Goal: Browse casually

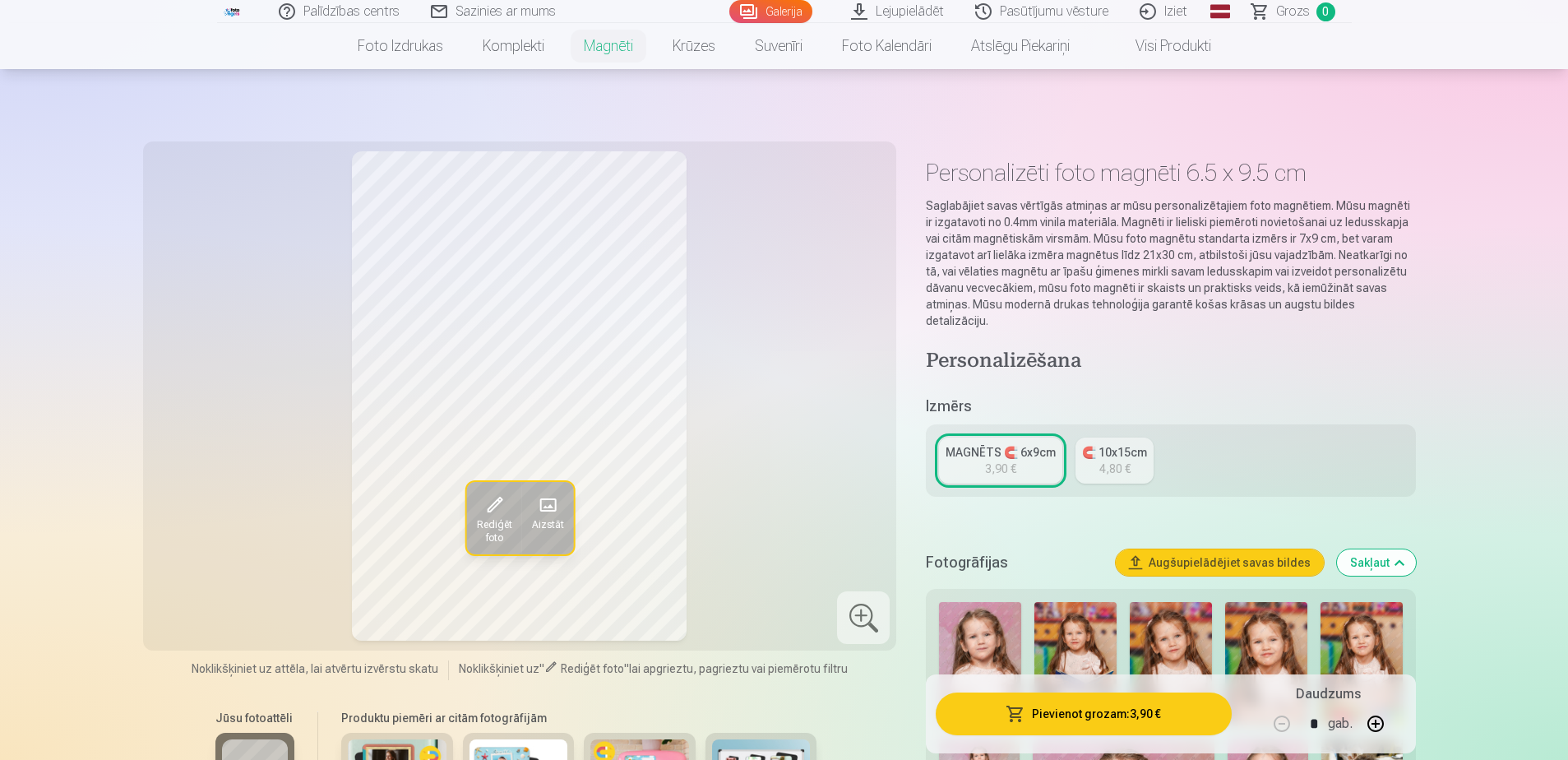
scroll to position [100, 0]
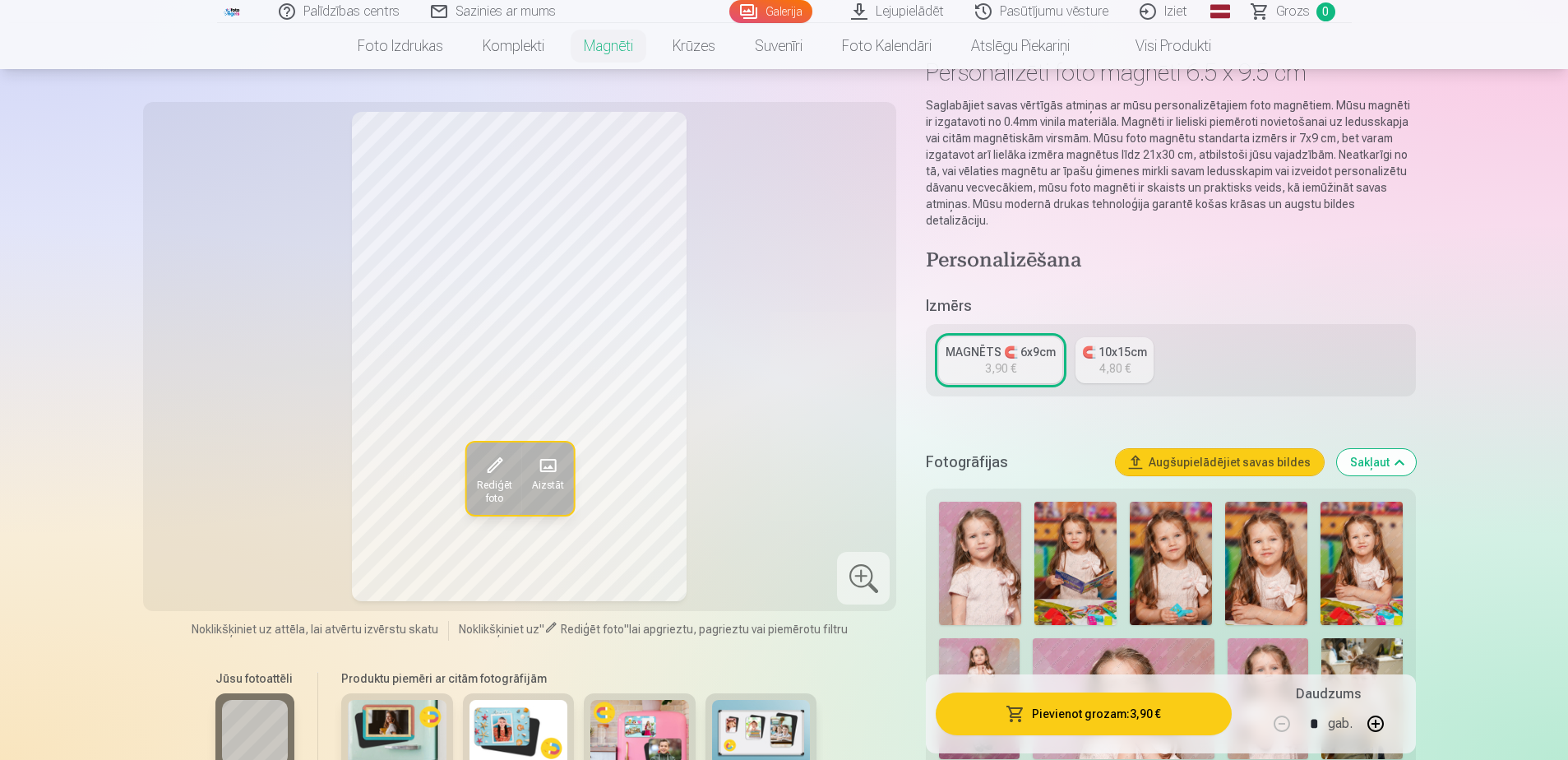
click at [1378, 729] on button "button" at bounding box center [1375, 723] width 39 height 39
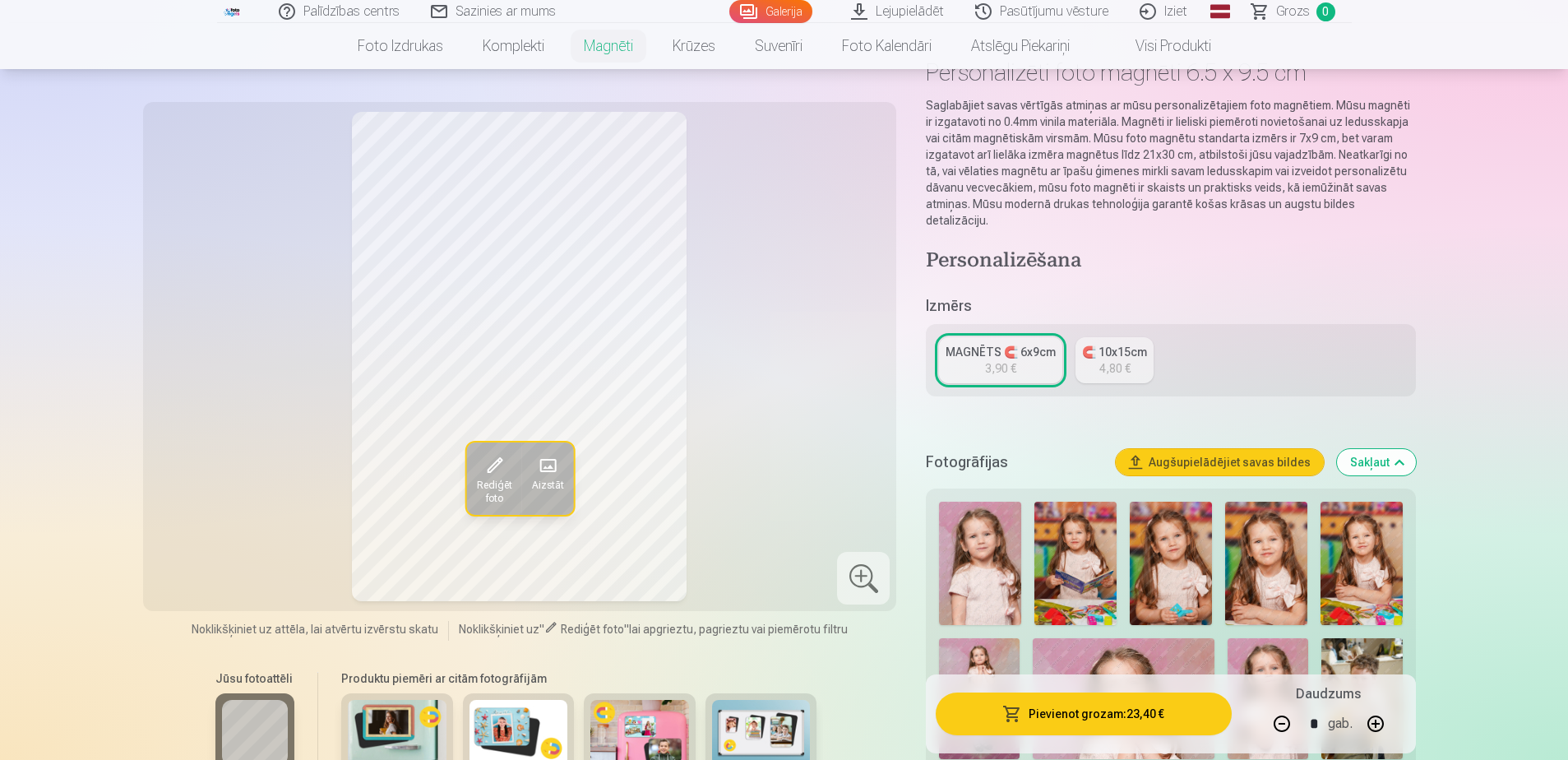
click at [1378, 729] on button "button" at bounding box center [1375, 723] width 39 height 39
type input "*"
click at [1380, 549] on img at bounding box center [1361, 564] width 82 height 124
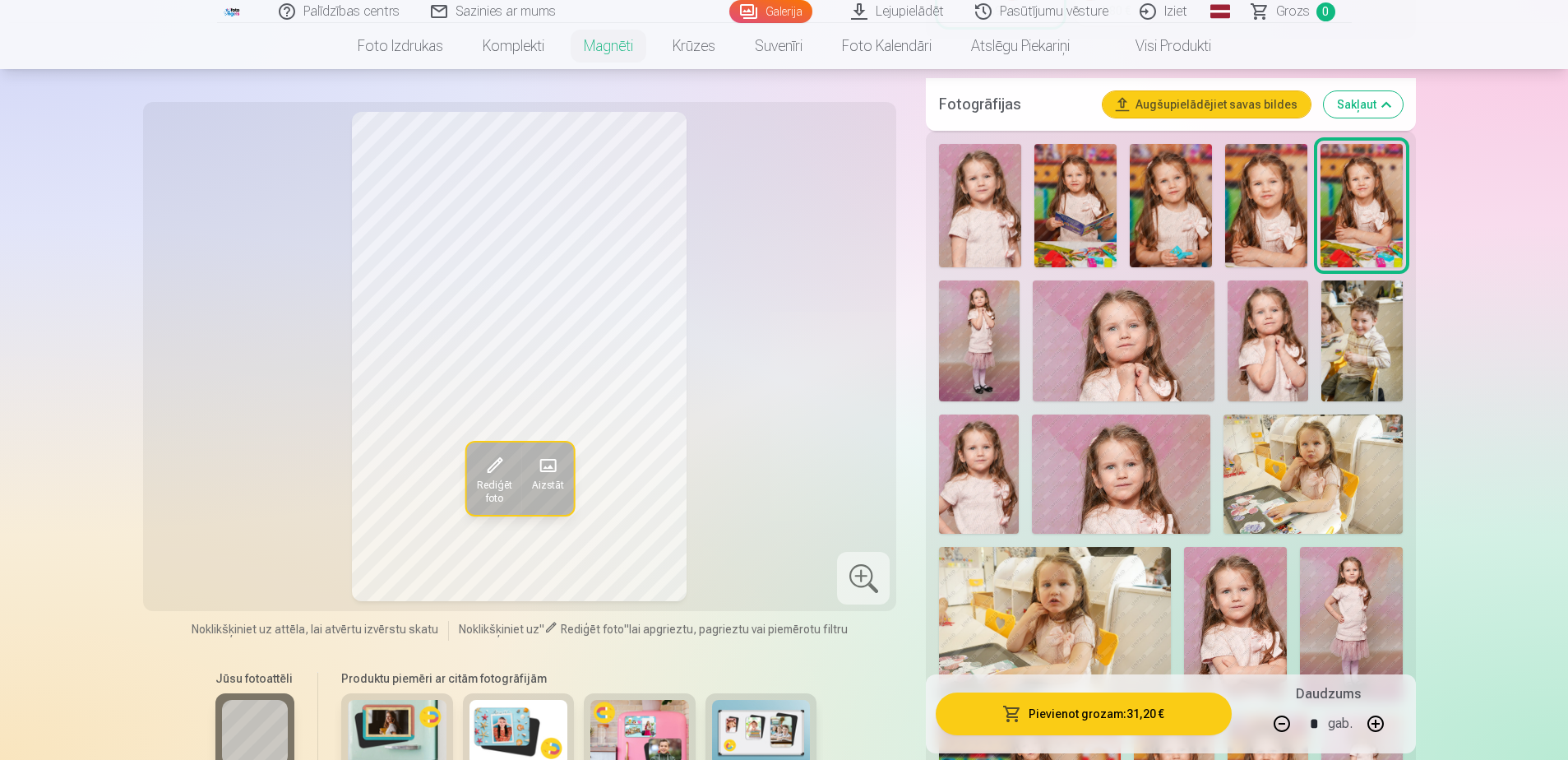
scroll to position [430, 0]
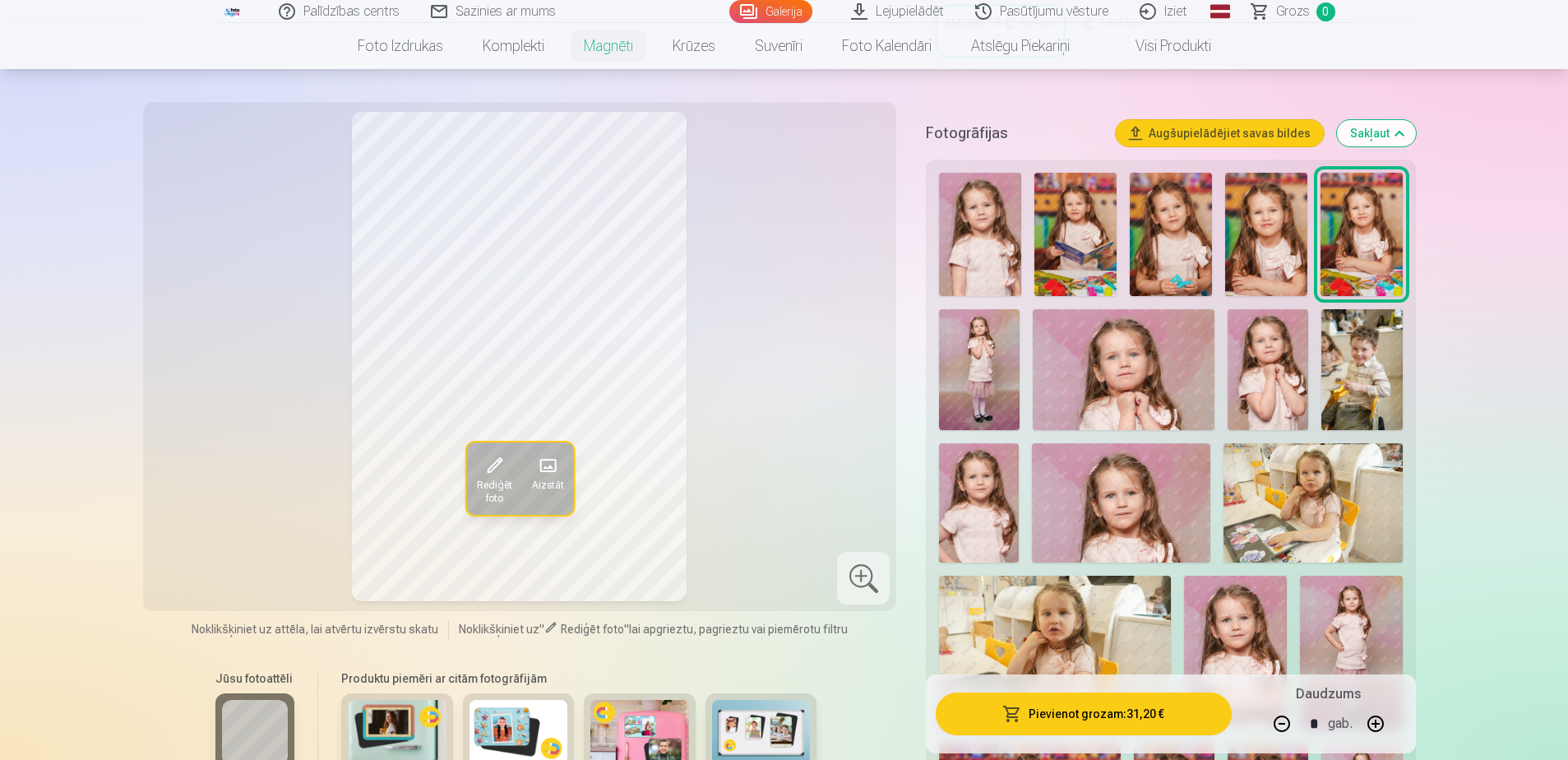
click at [965, 226] on img at bounding box center [980, 234] width 82 height 124
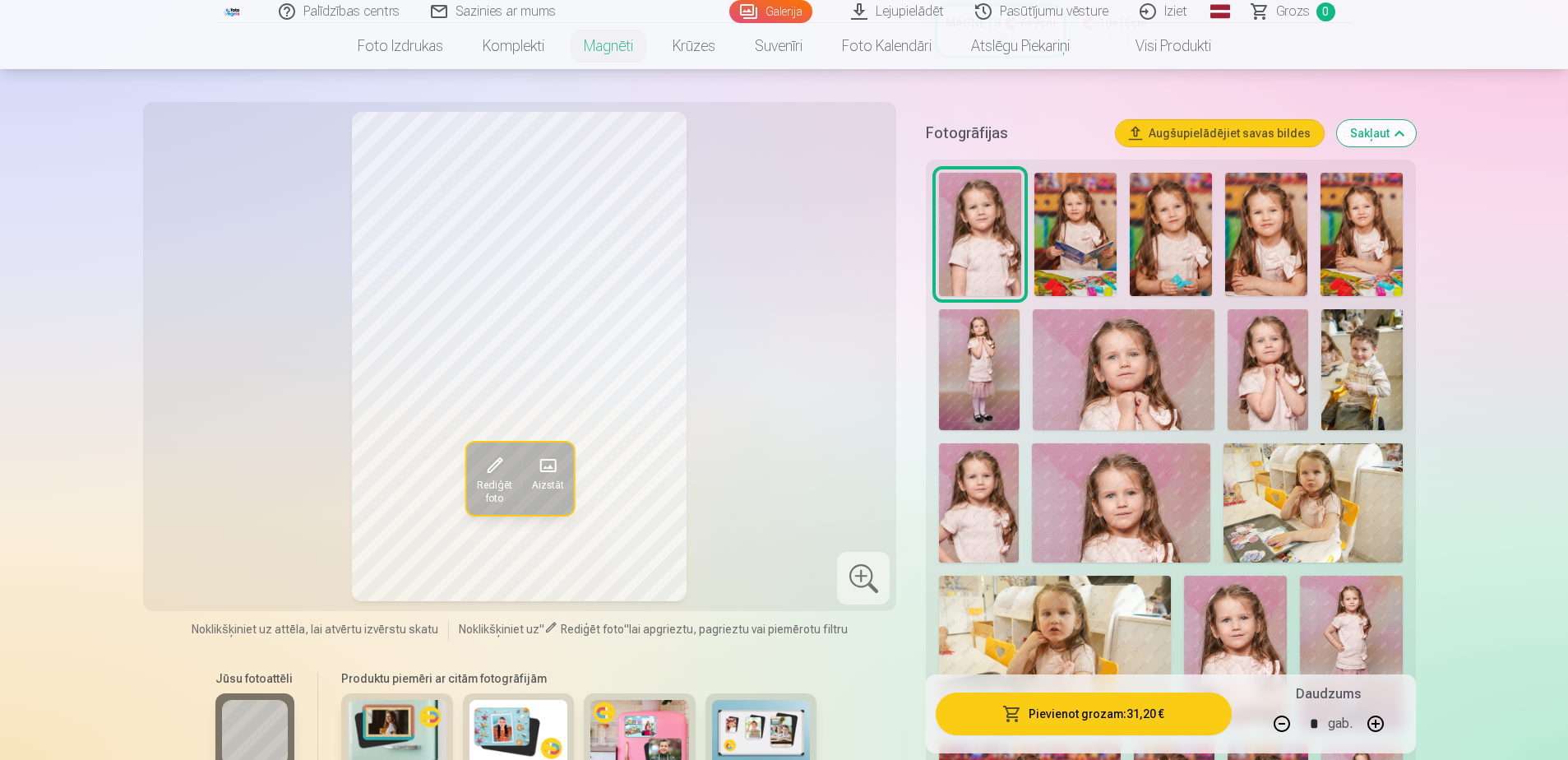
click at [1358, 237] on img at bounding box center [1361, 234] width 82 height 124
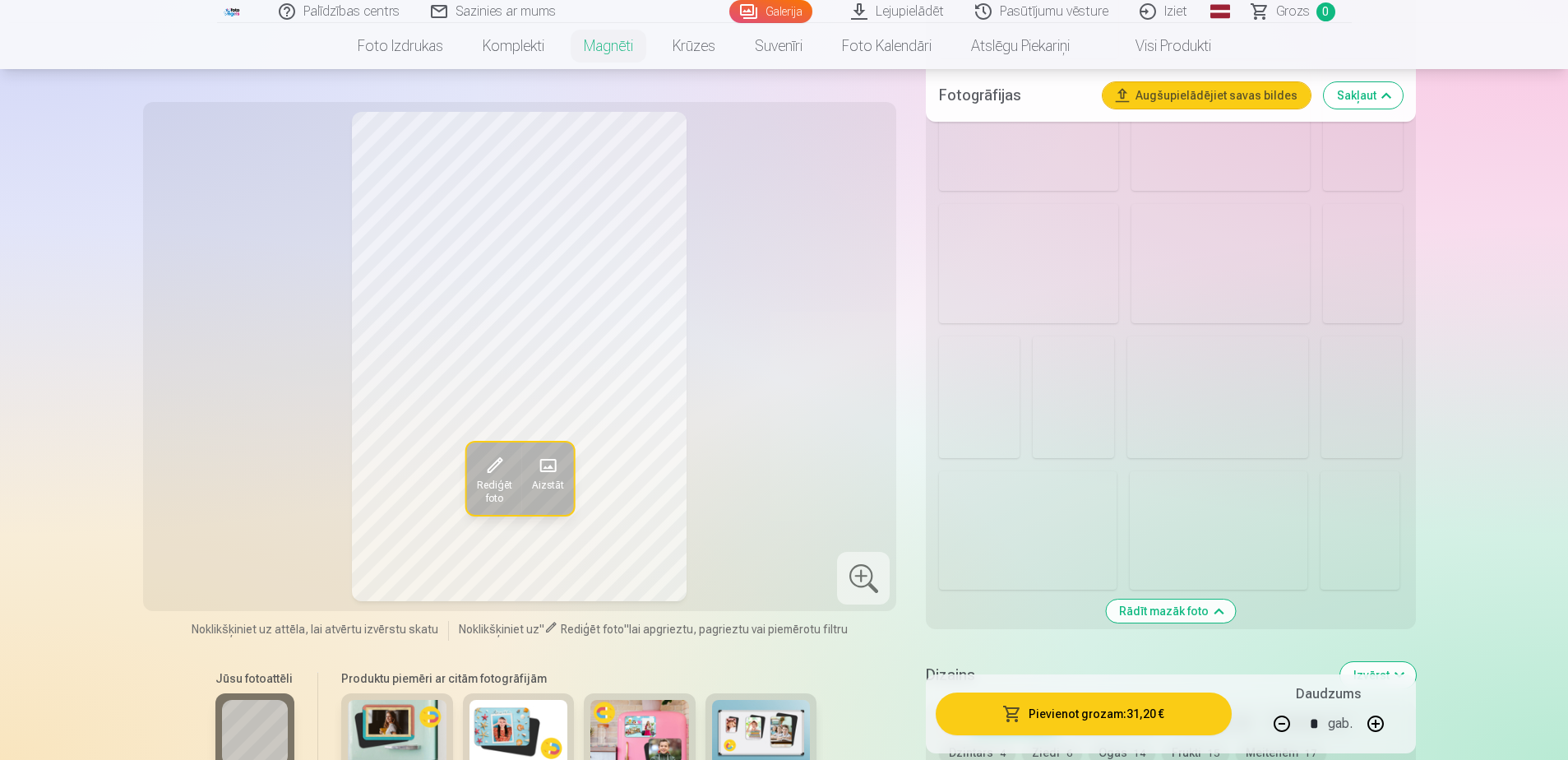
scroll to position [1992, 0]
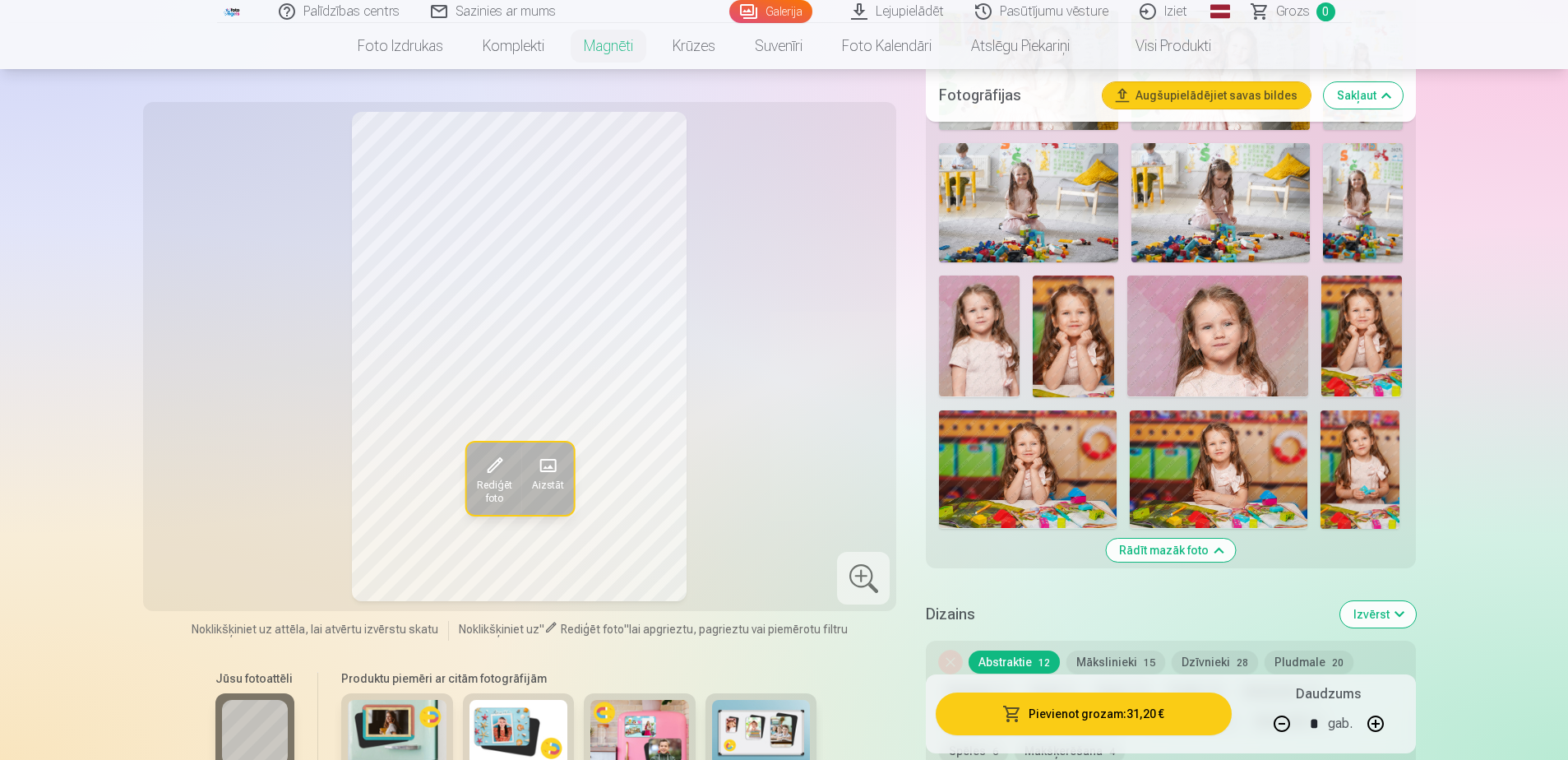
click at [1376, 322] on img at bounding box center [1361, 335] width 81 height 121
click at [1063, 334] on img at bounding box center [1073, 335] width 81 height 121
click at [1375, 332] on img at bounding box center [1361, 335] width 81 height 121
click at [1073, 329] on img at bounding box center [1073, 335] width 81 height 121
click at [1363, 327] on img at bounding box center [1361, 335] width 81 height 121
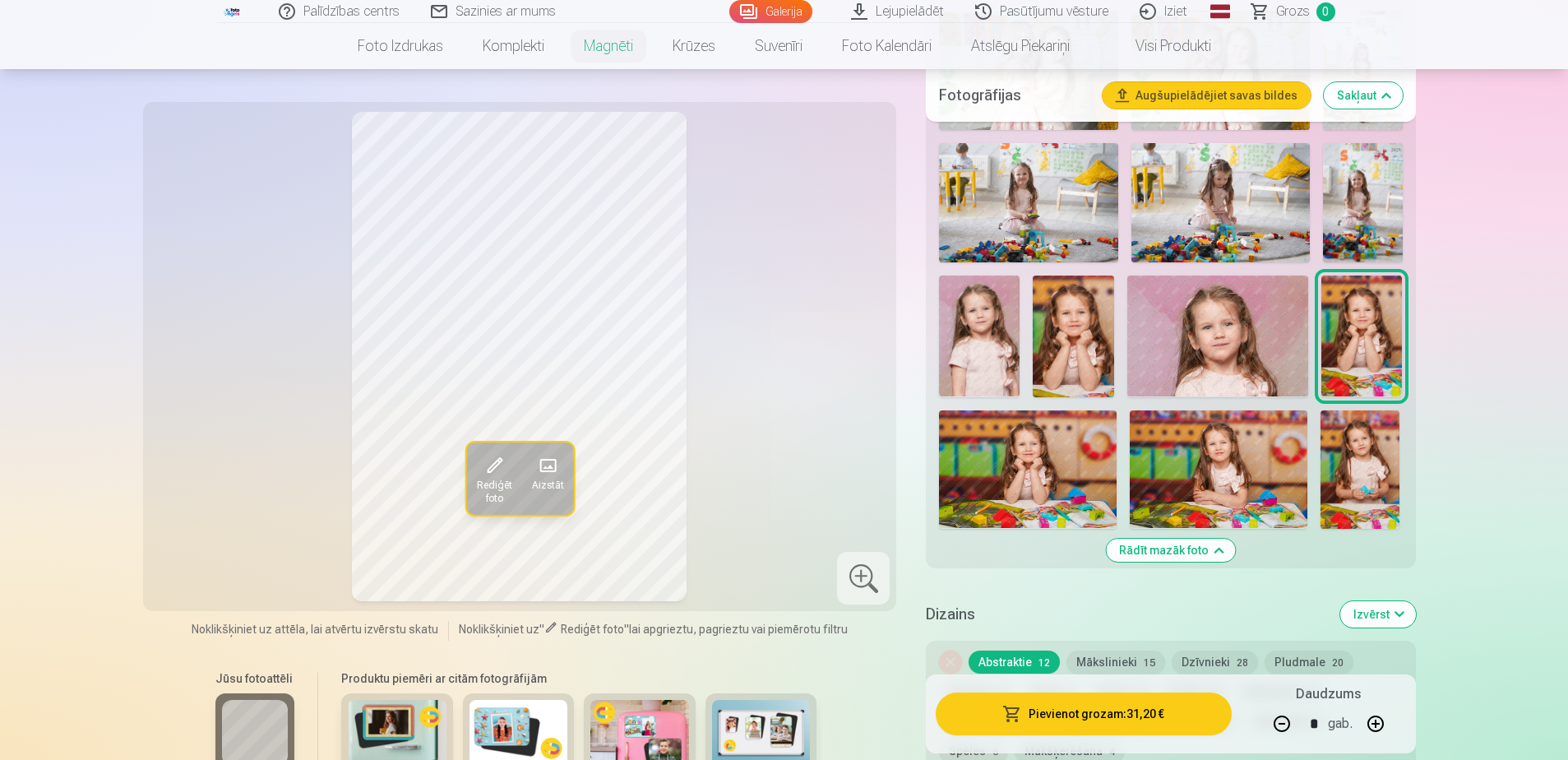
click at [1080, 302] on img at bounding box center [1073, 335] width 81 height 121
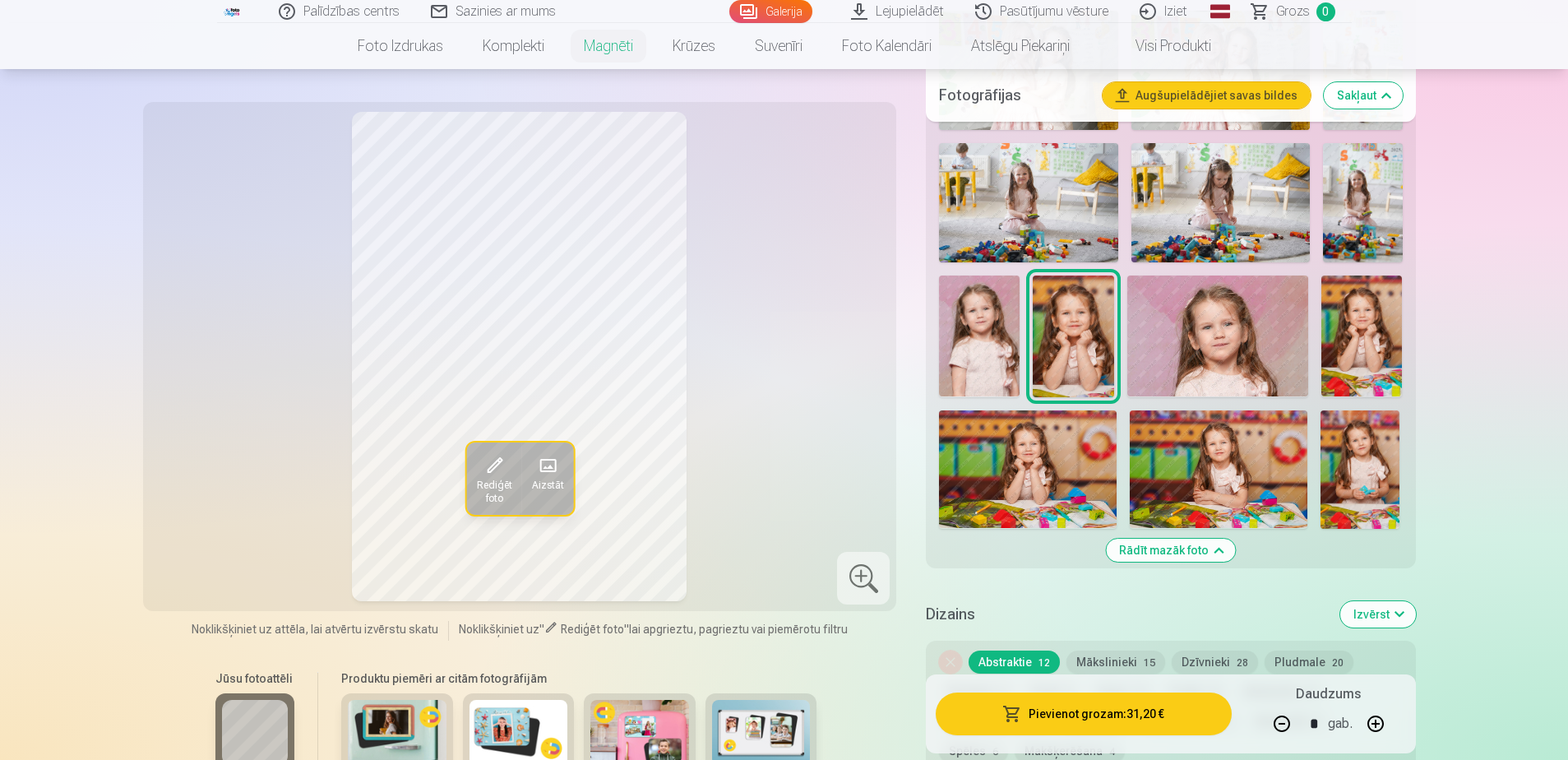
click at [1363, 341] on img at bounding box center [1361, 335] width 81 height 121
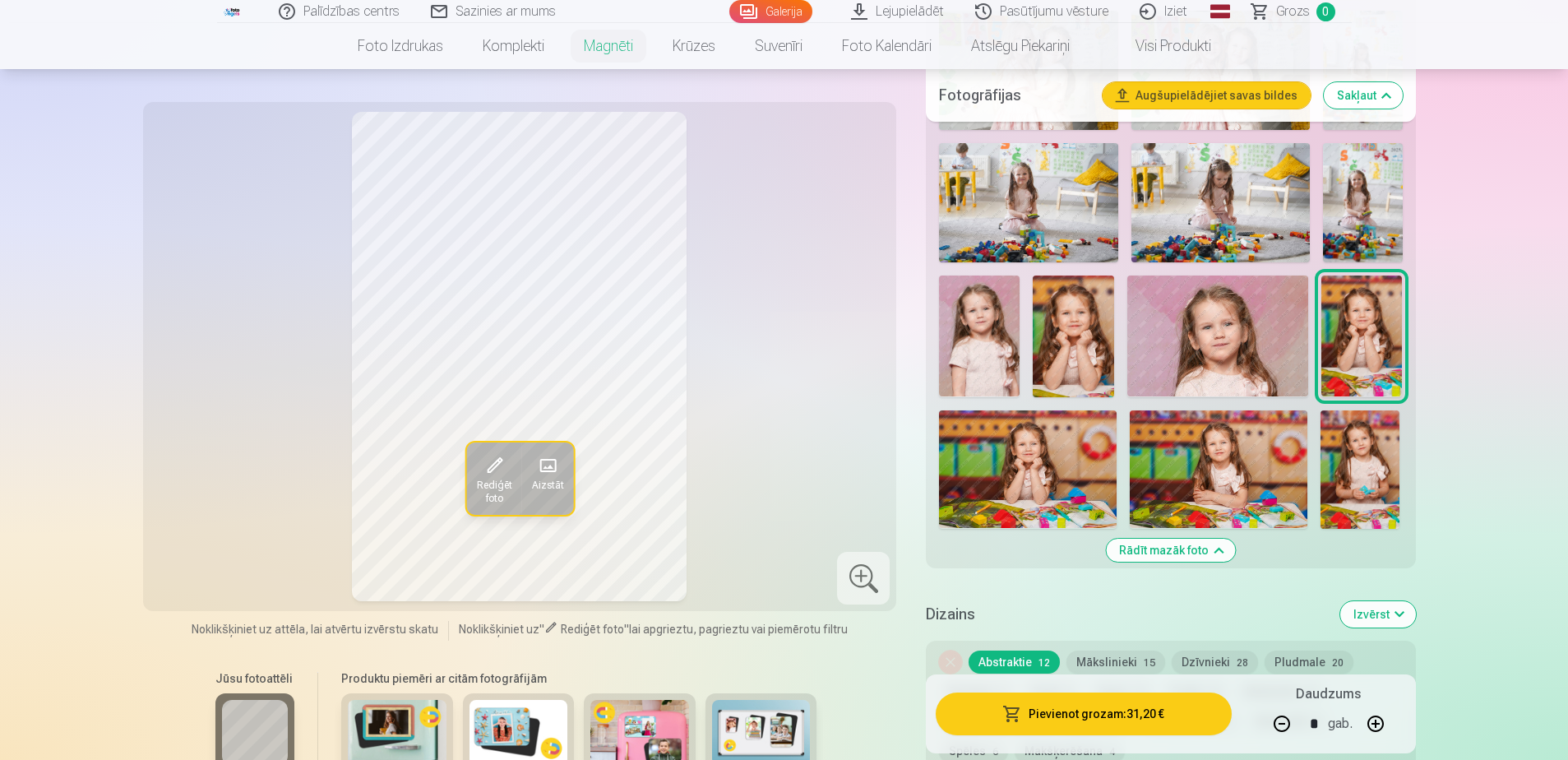
click at [1062, 311] on img at bounding box center [1073, 335] width 81 height 121
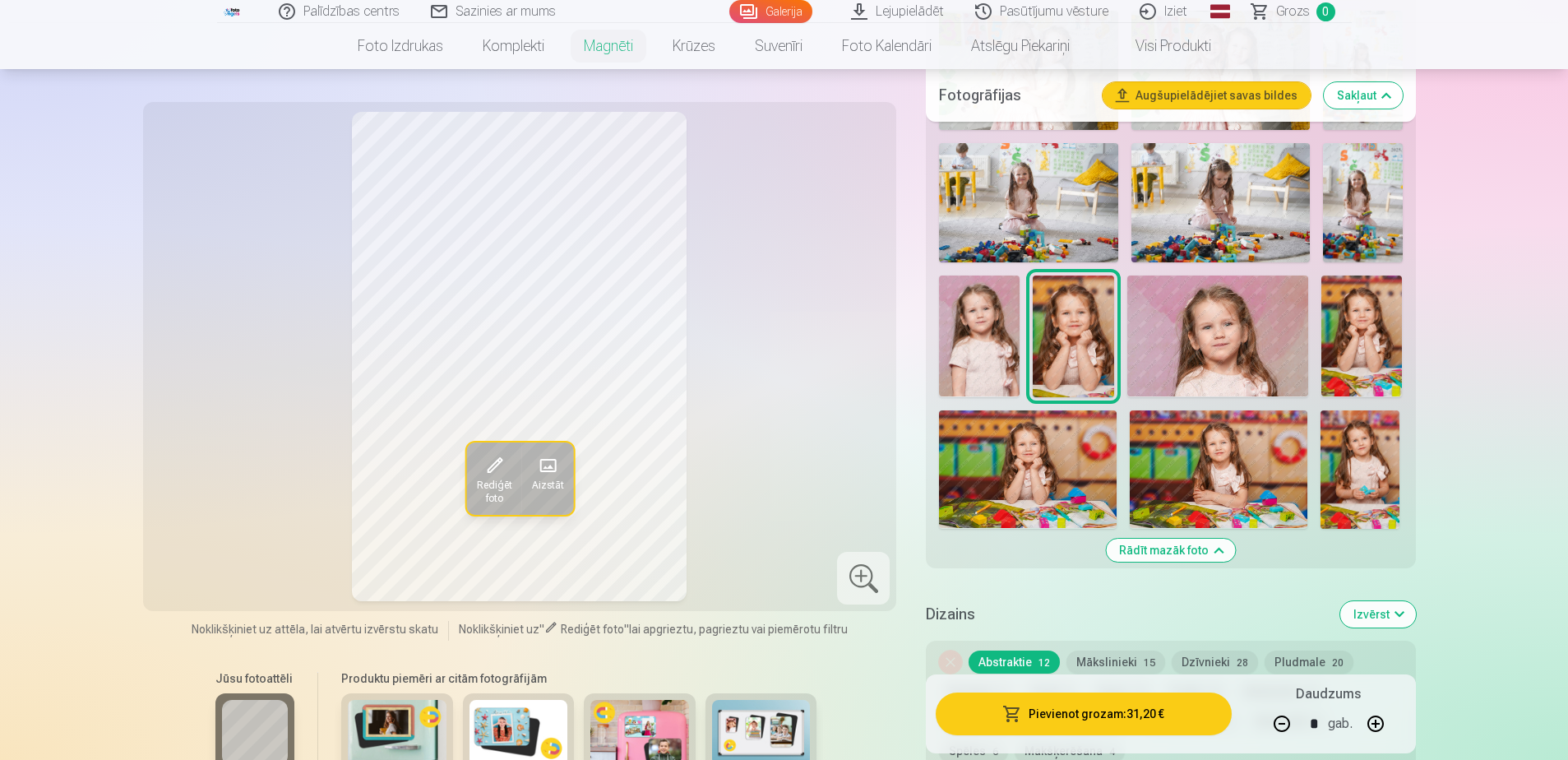
click at [975, 314] on img at bounding box center [979, 335] width 81 height 121
click at [1069, 332] on img at bounding box center [1073, 335] width 81 height 121
click at [1369, 338] on img at bounding box center [1361, 335] width 81 height 121
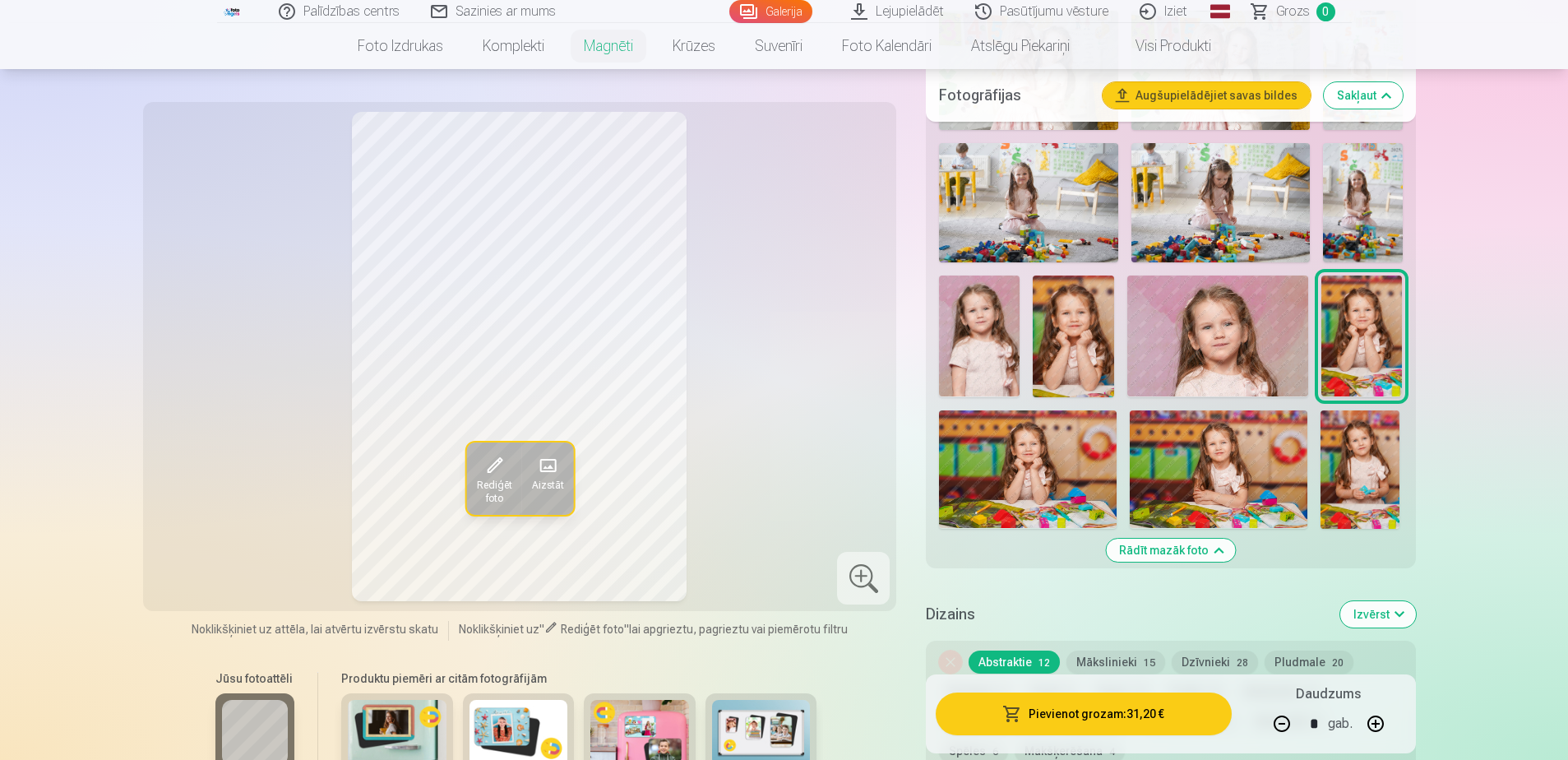
click at [1063, 321] on img at bounding box center [1073, 335] width 81 height 121
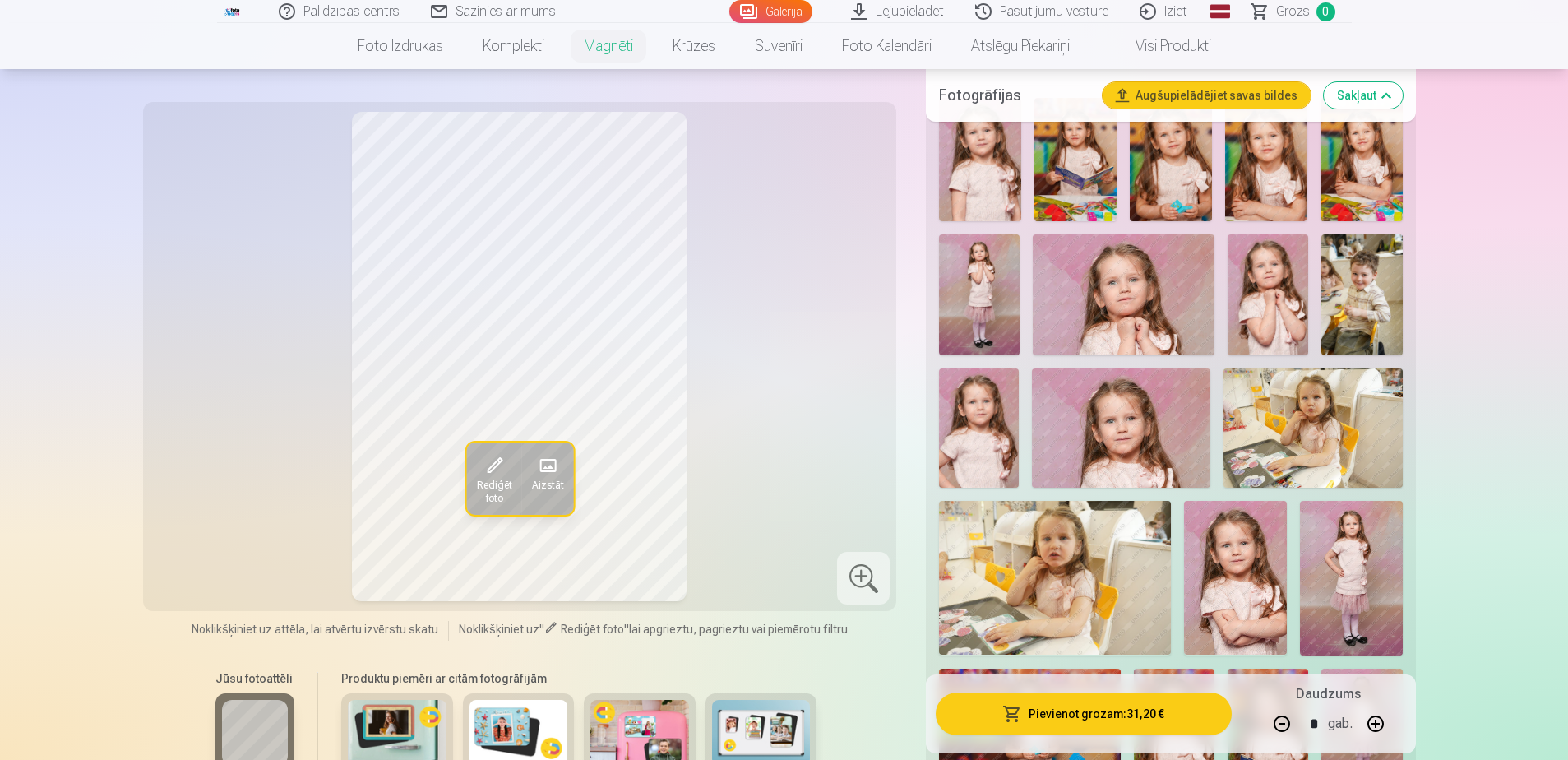
scroll to position [430, 0]
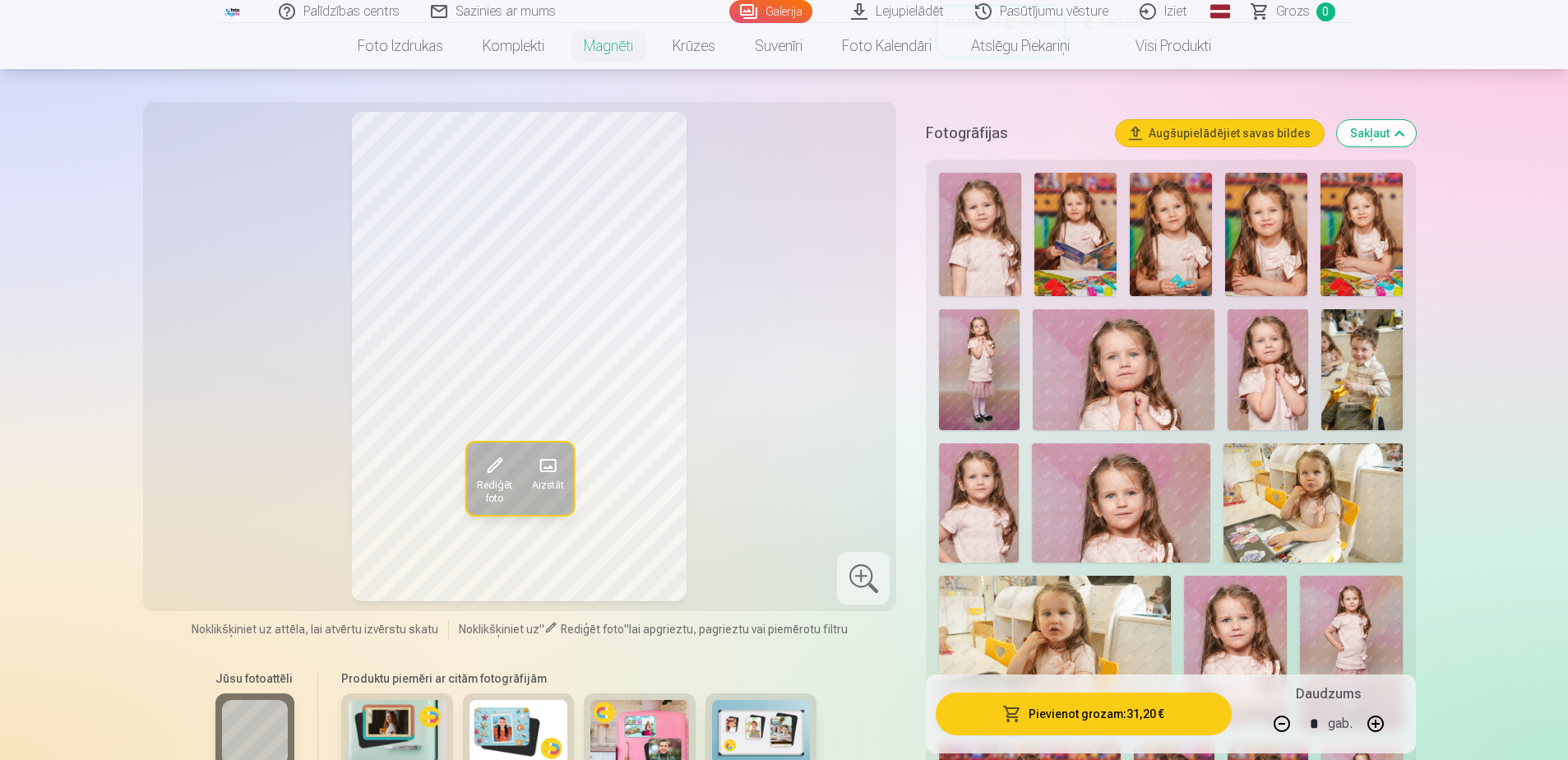
click at [997, 230] on img at bounding box center [980, 234] width 82 height 124
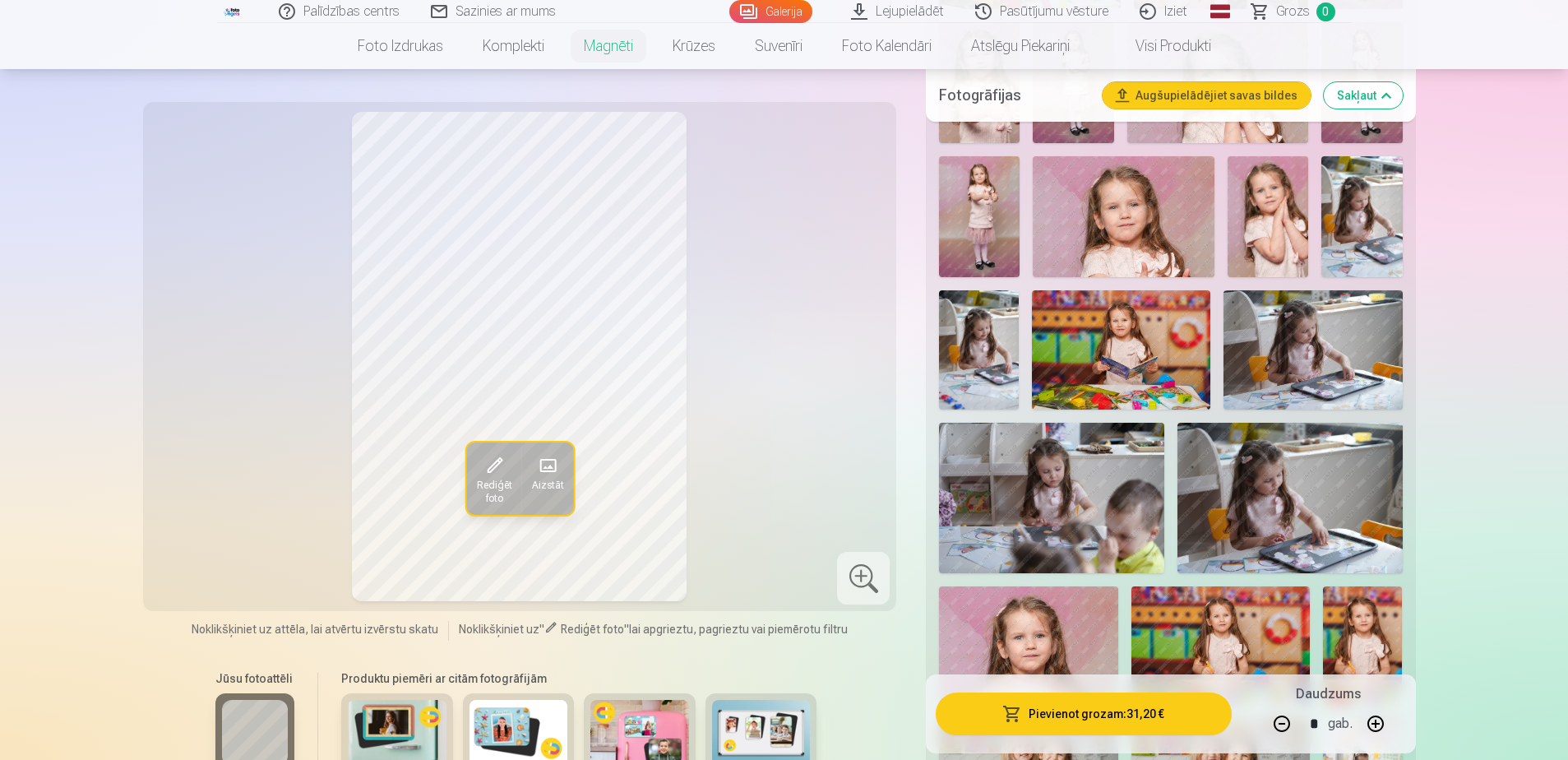
scroll to position [1416, 0]
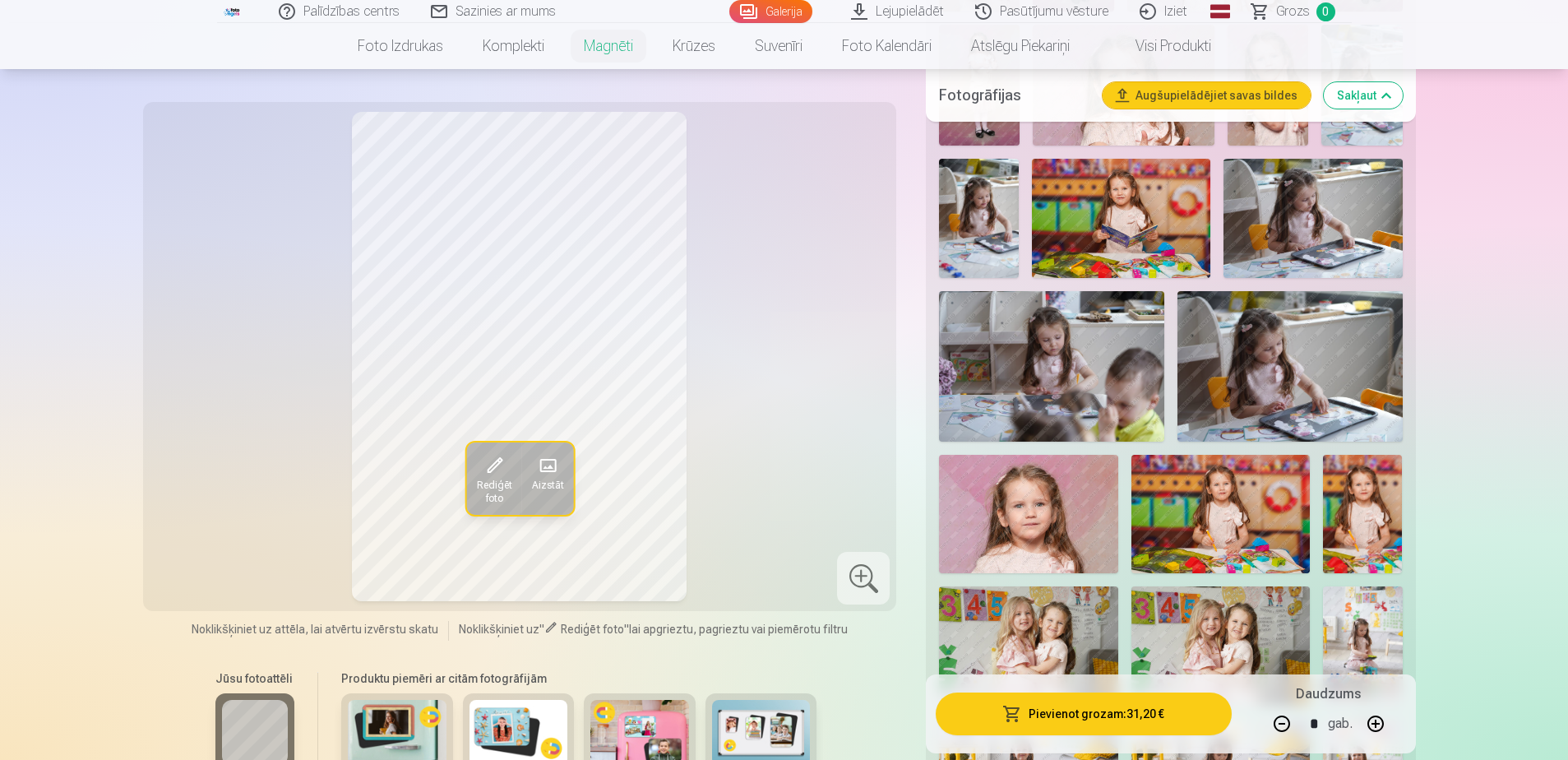
click at [1026, 468] on img at bounding box center [1027, 514] width 178 height 119
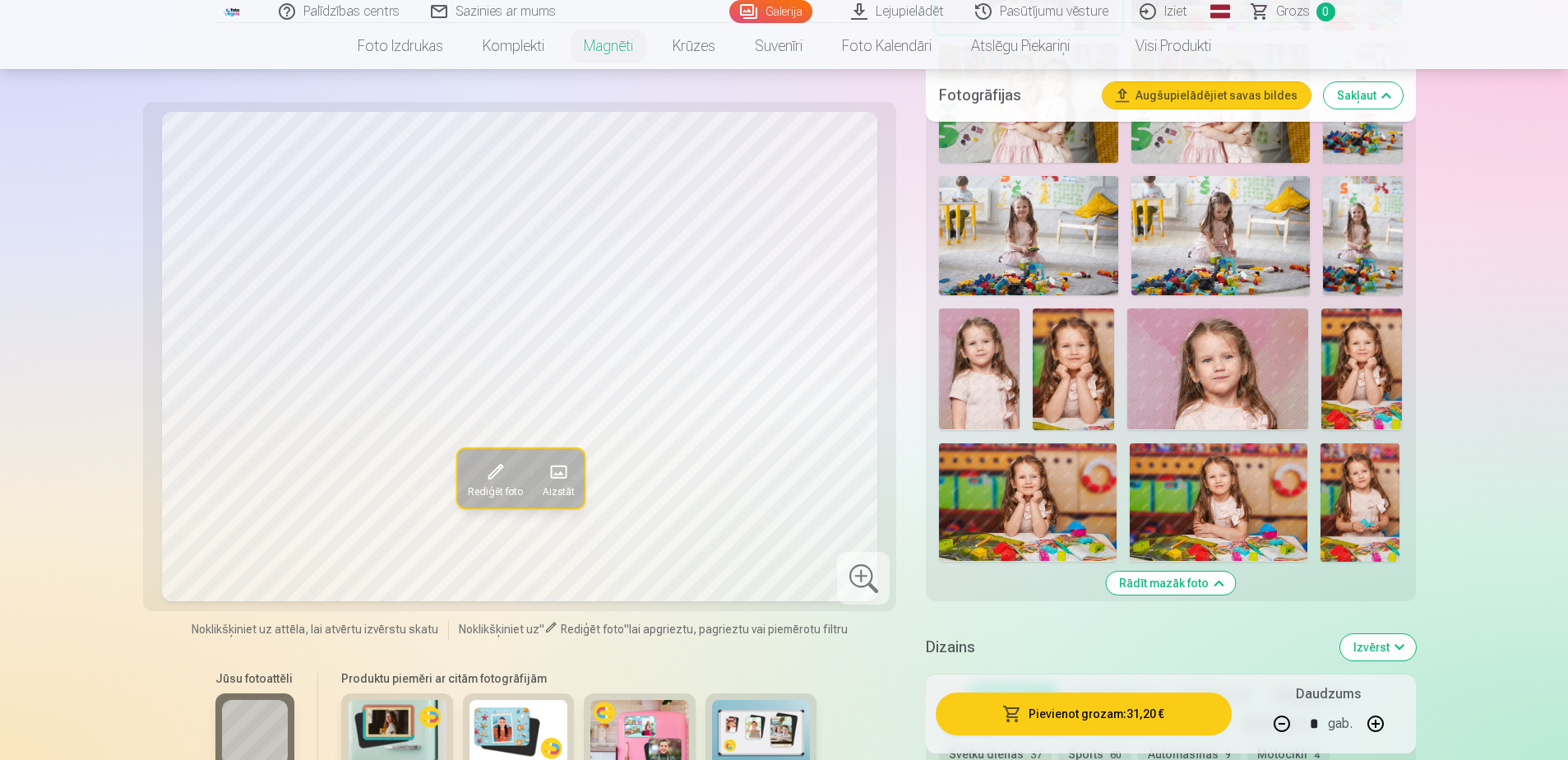
scroll to position [1992, 0]
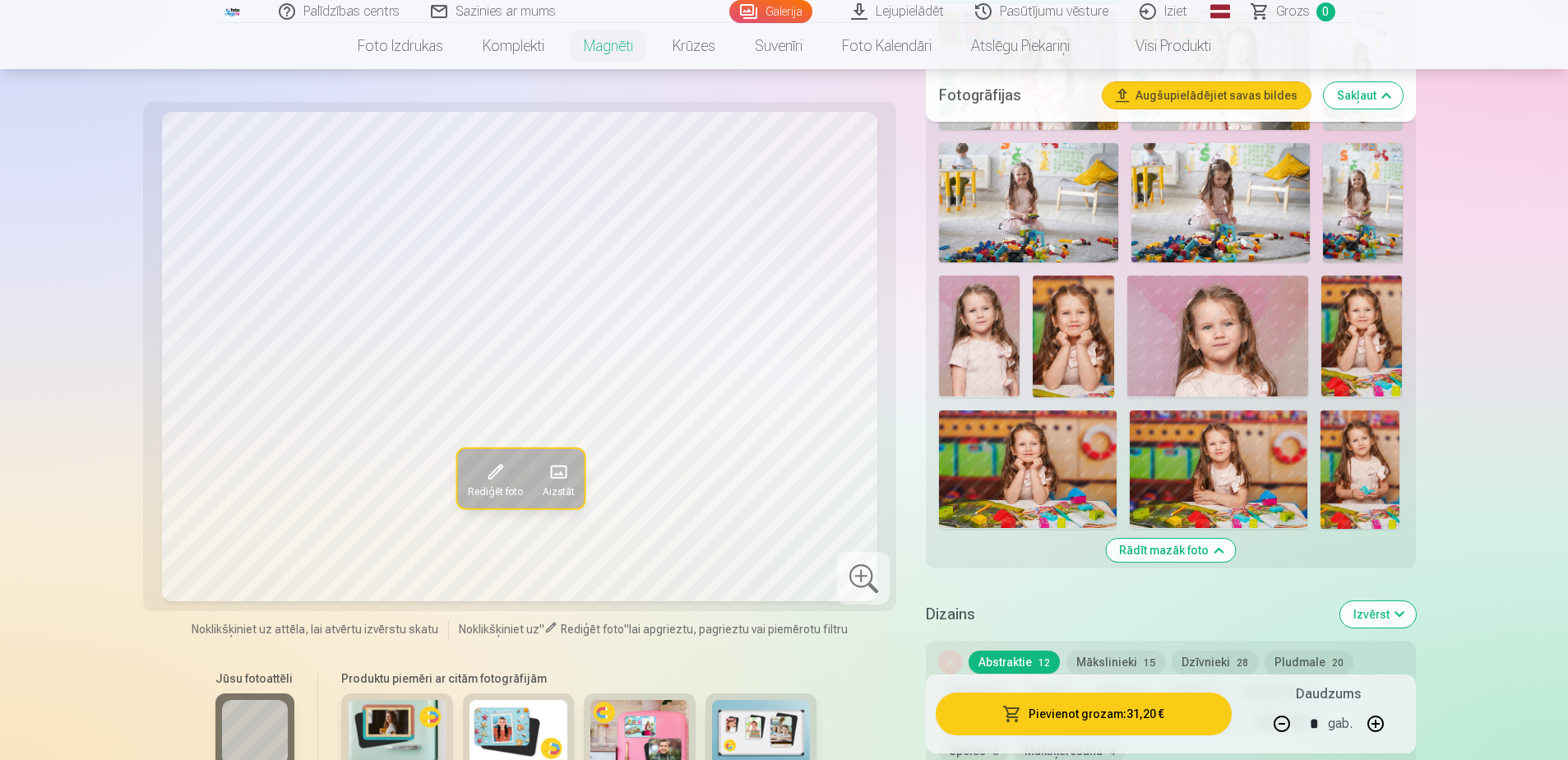
click at [1061, 333] on img at bounding box center [1073, 335] width 81 height 121
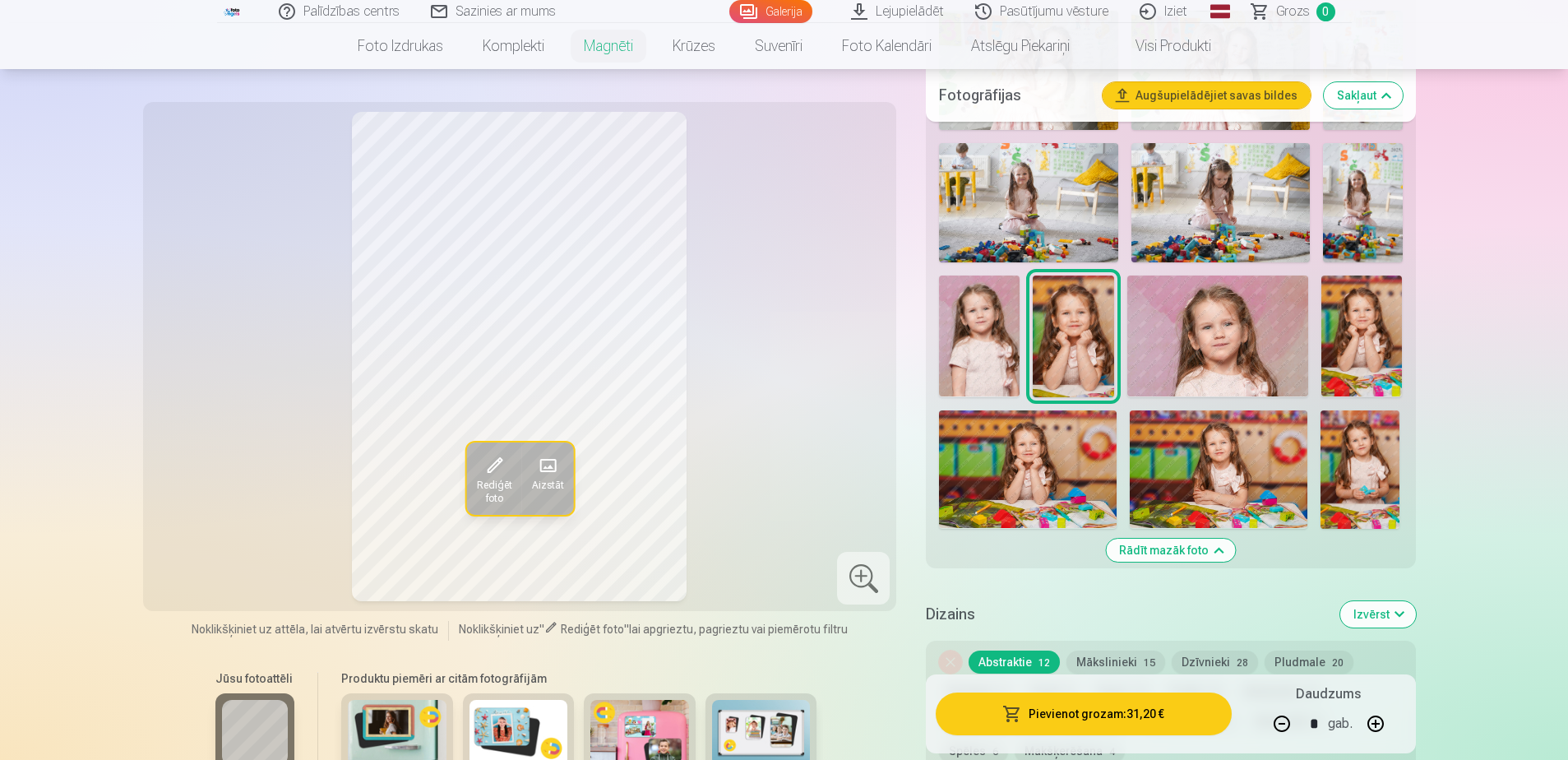
click at [1002, 315] on img at bounding box center [979, 335] width 81 height 121
click at [1084, 323] on img at bounding box center [1073, 335] width 81 height 121
click at [1366, 319] on img at bounding box center [1361, 335] width 81 height 121
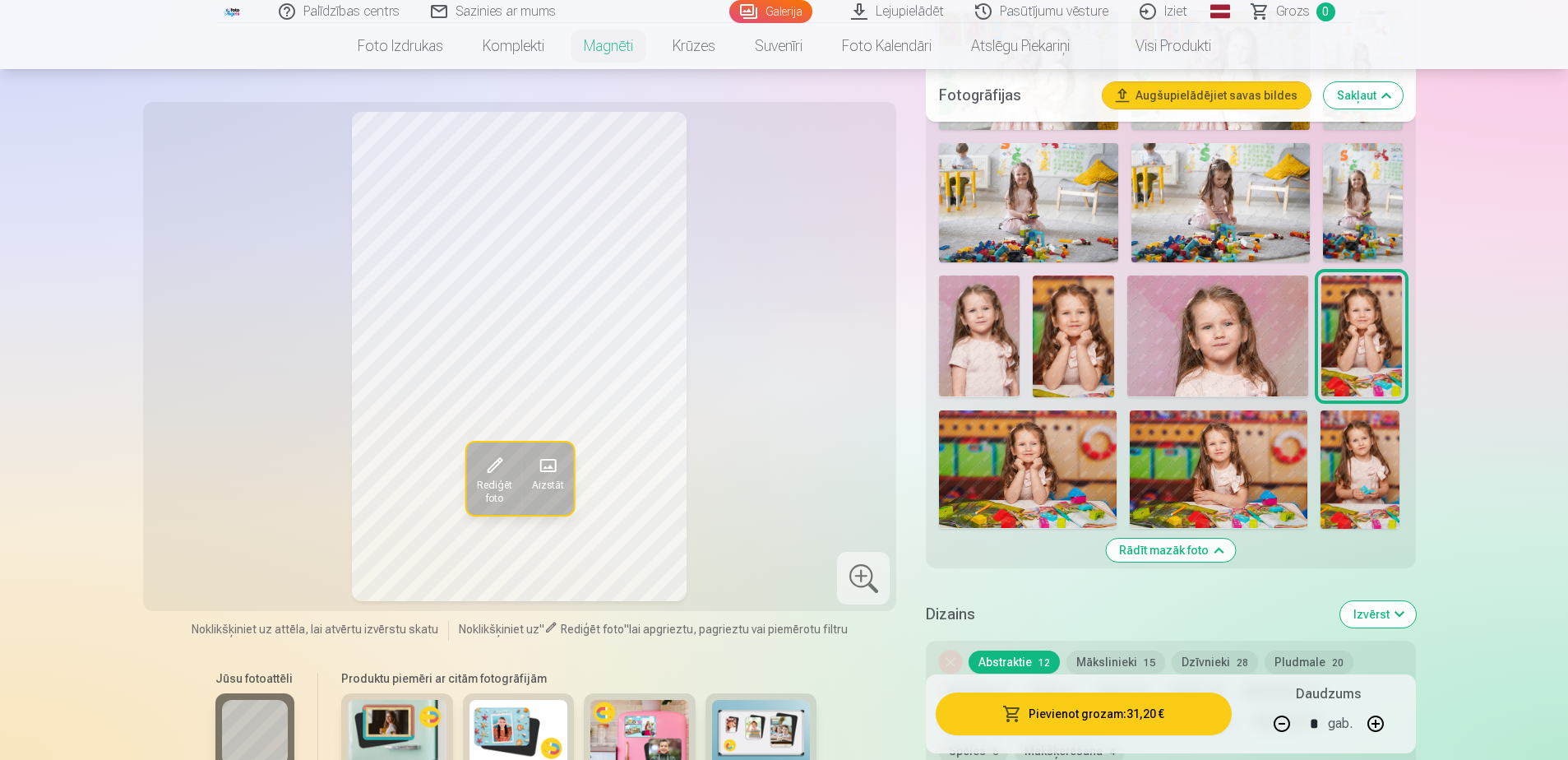
click at [1062, 343] on img at bounding box center [1073, 335] width 81 height 121
